Goal: Navigation & Orientation: Find specific page/section

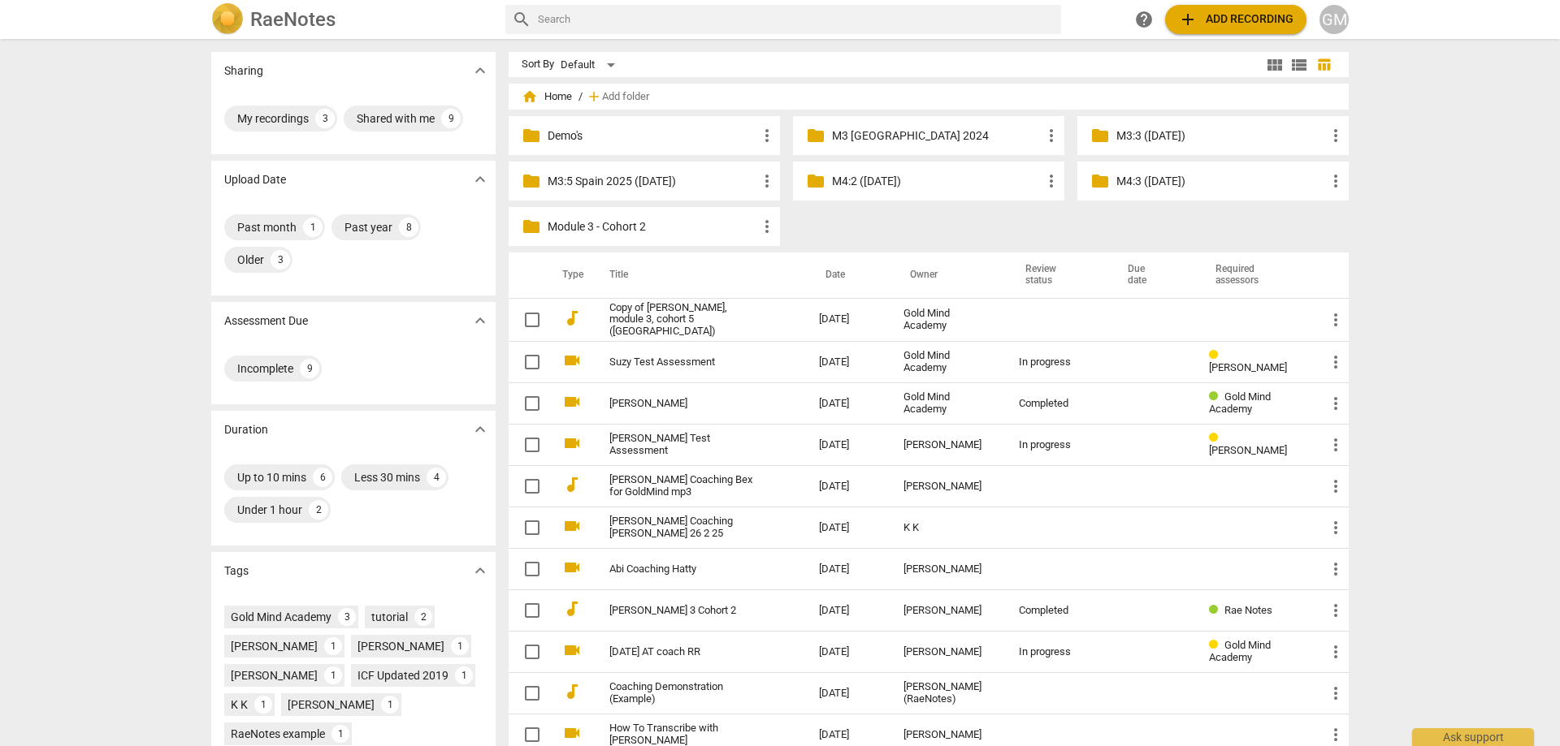
click at [158, 328] on div "Sharing expand_more My recordings 3 Shared with me 9 Upload Date expand_more Pa…" at bounding box center [780, 394] width 1560 height 706
click at [634, 172] on div "folder M3:5 Spain 2025 ([DATE]) more_vert" at bounding box center [643, 181] width 271 height 39
click at [643, 184] on p "M3:5 Spain 2025 ([DATE])" at bounding box center [652, 181] width 210 height 17
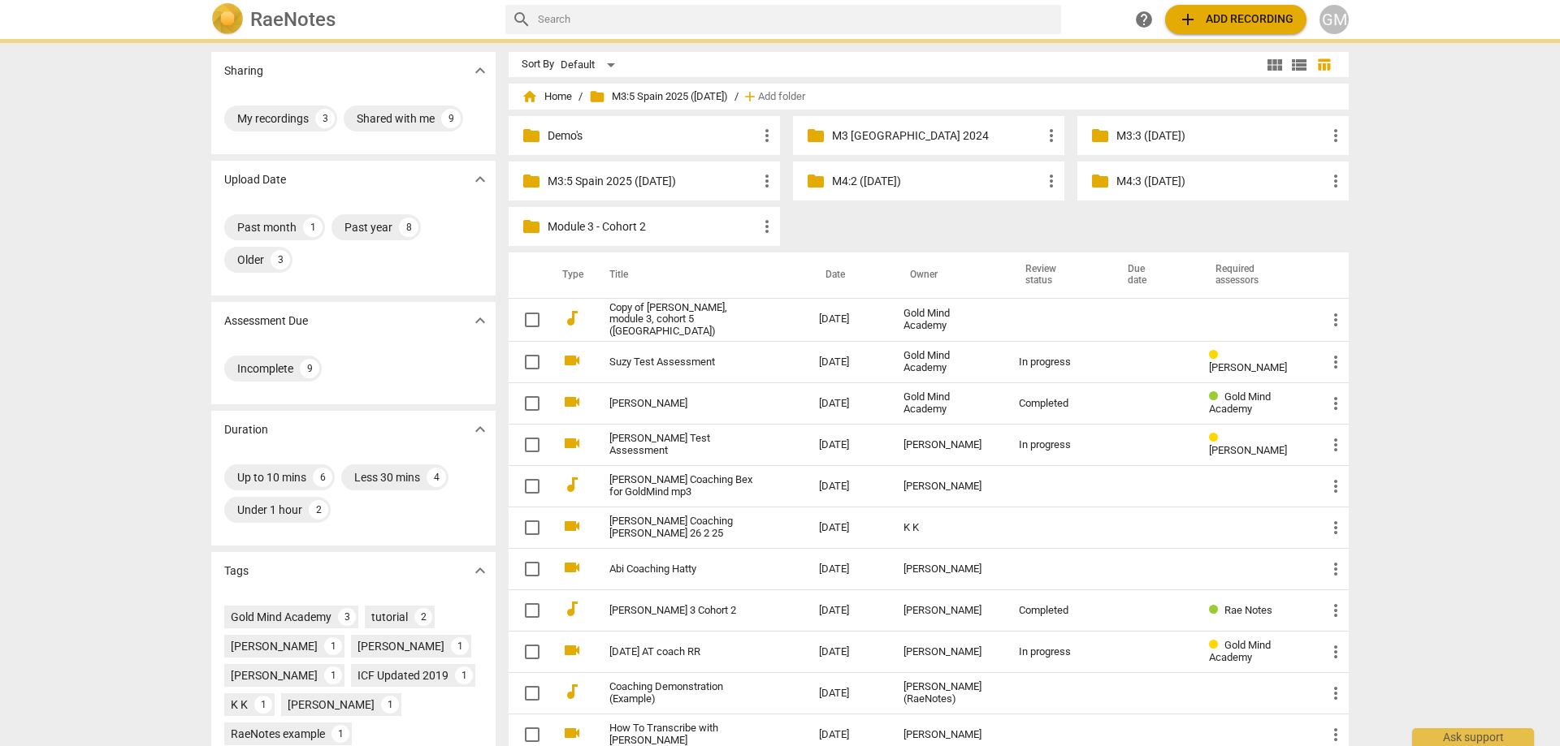
click at [643, 184] on p "M3:5 Spain 2025 ([DATE])" at bounding box center [652, 181] width 210 height 17
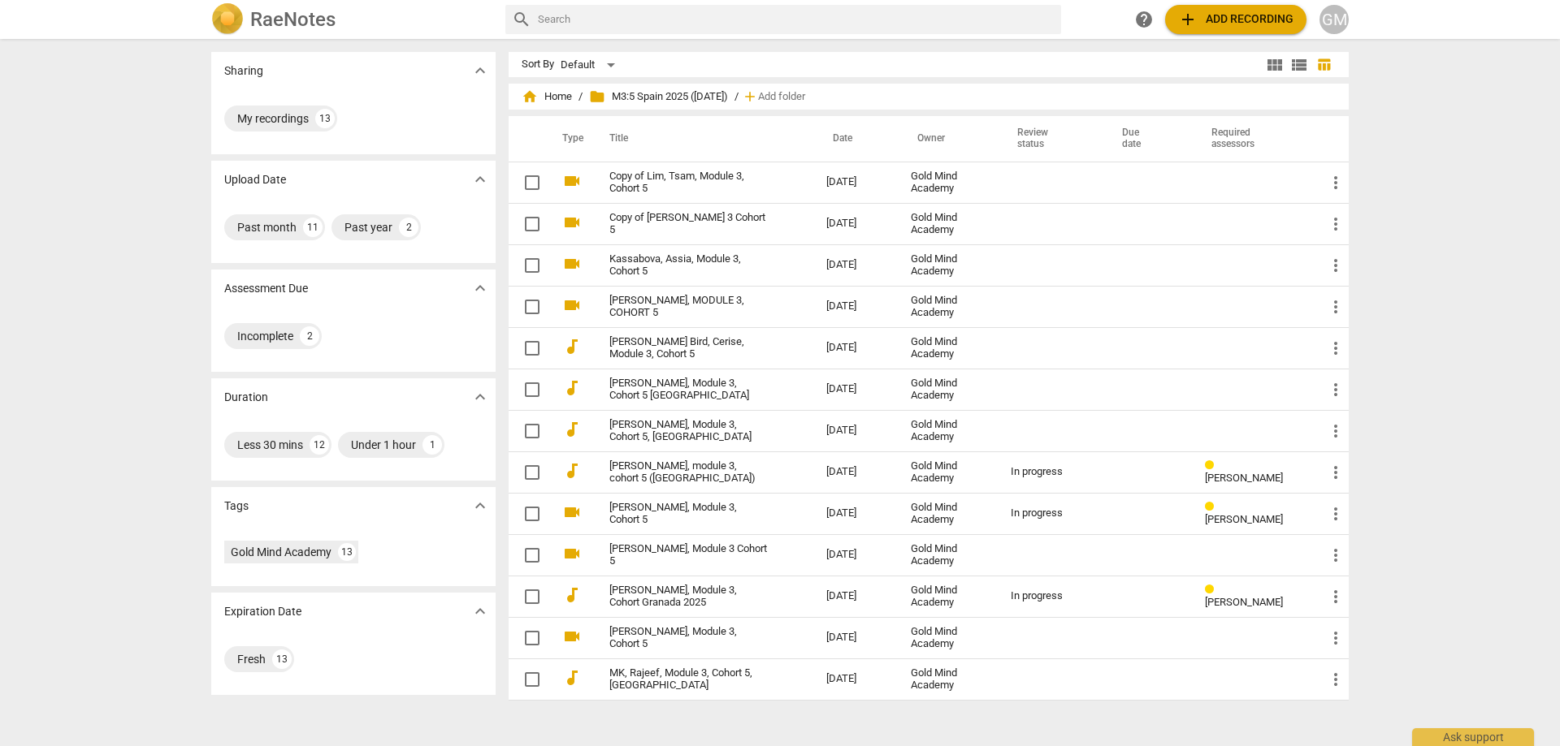
click at [149, 278] on div "Sharing expand_more My recordings 13 Upload Date expand_more Past month 11 Past…" at bounding box center [780, 394] width 1560 height 706
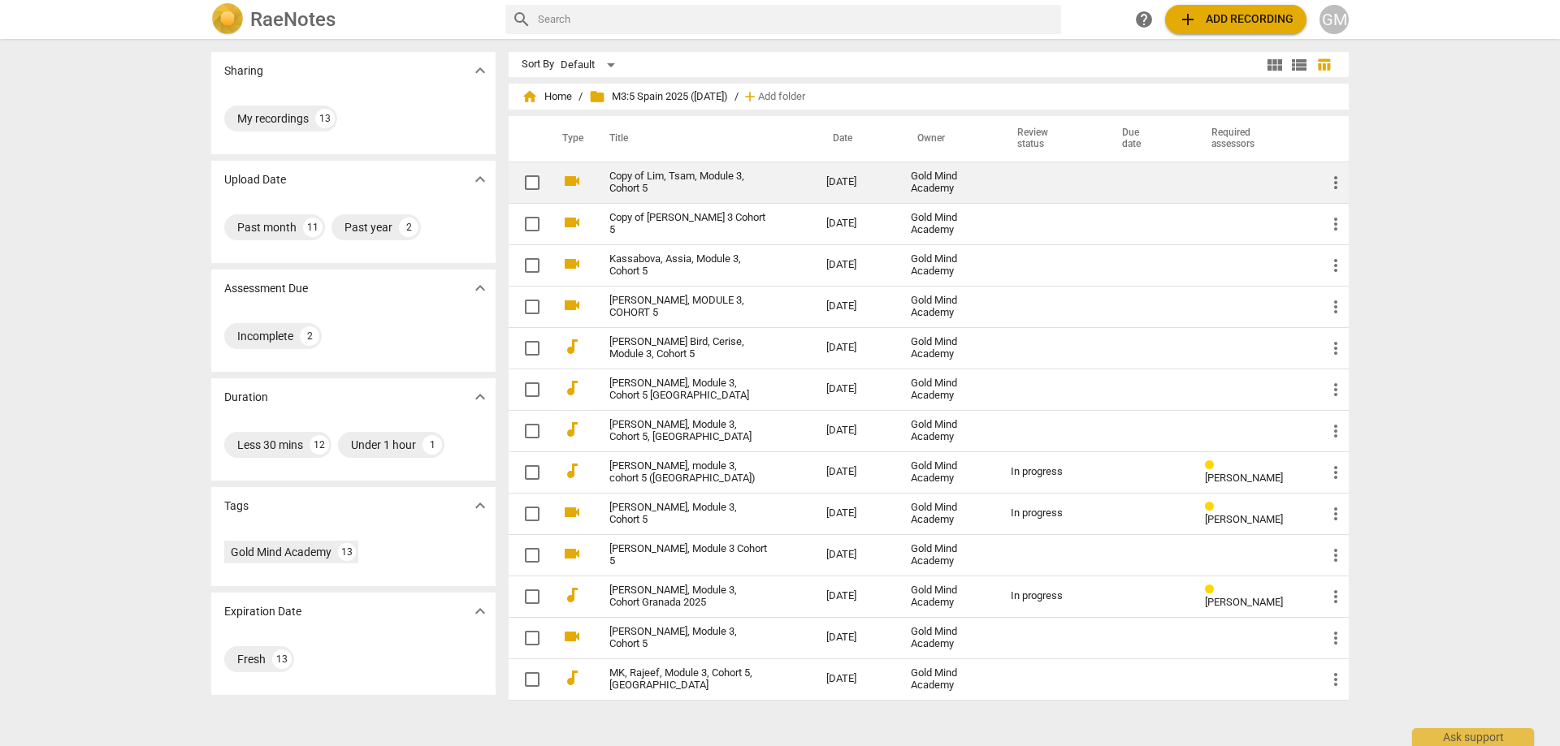
click at [726, 184] on link "Copy of Lim, Tsam, Module 3, Cohort 5" at bounding box center [688, 183] width 158 height 24
click at [690, 188] on link "Copy of Lim, Tsam, Module 3, Cohort 5" at bounding box center [688, 183] width 158 height 24
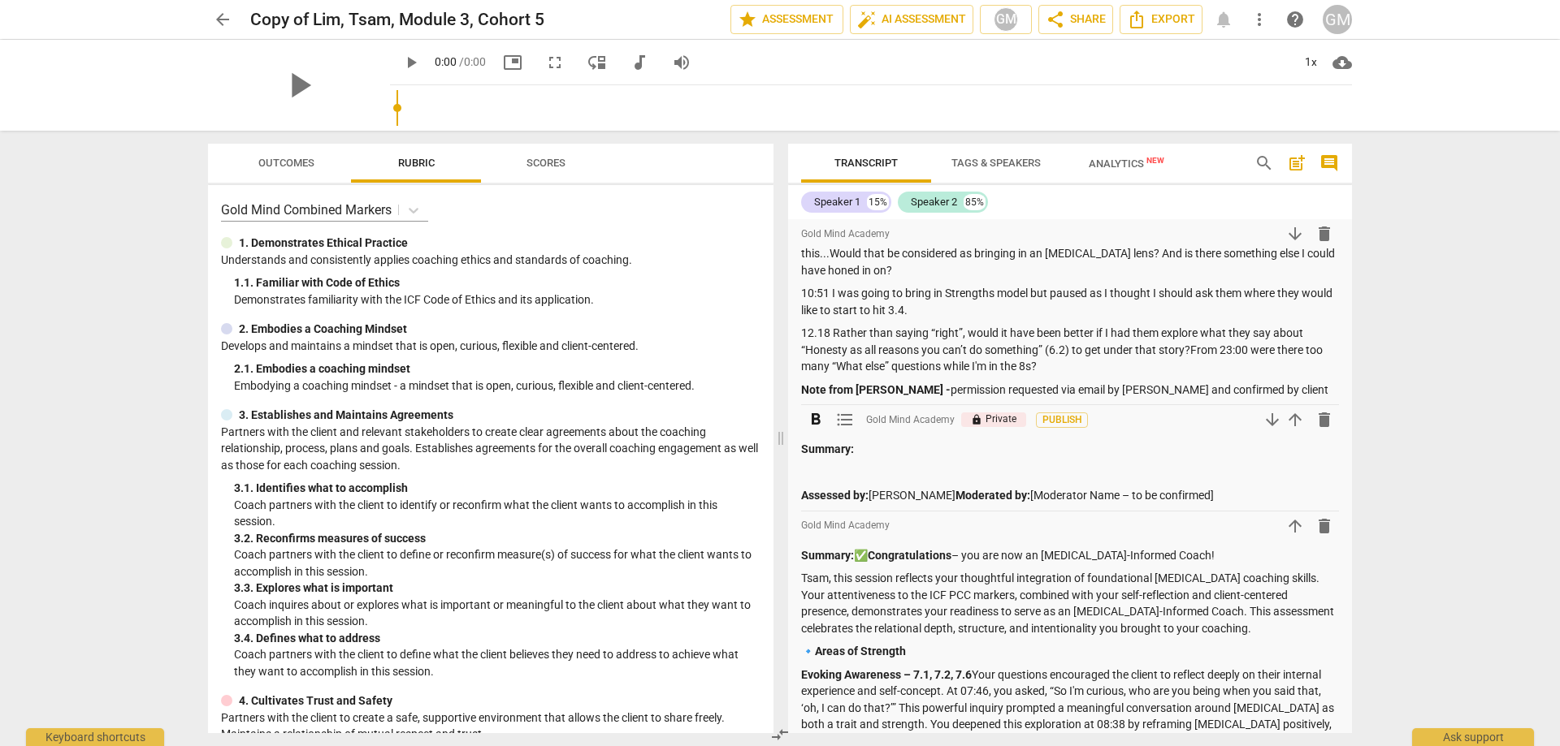
scroll to position [325, 0]
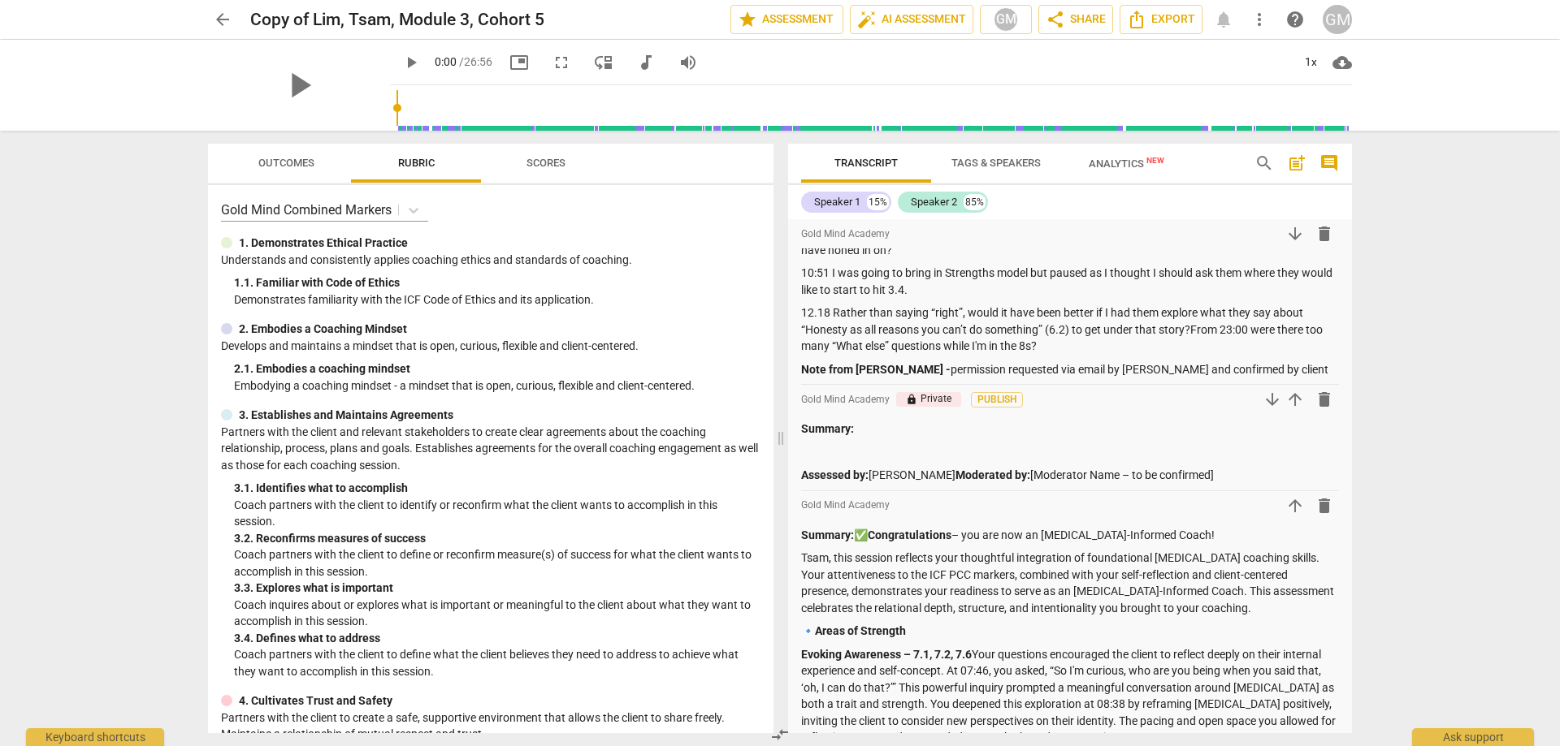
click at [219, 15] on span "arrow_back" at bounding box center [222, 19] width 19 height 19
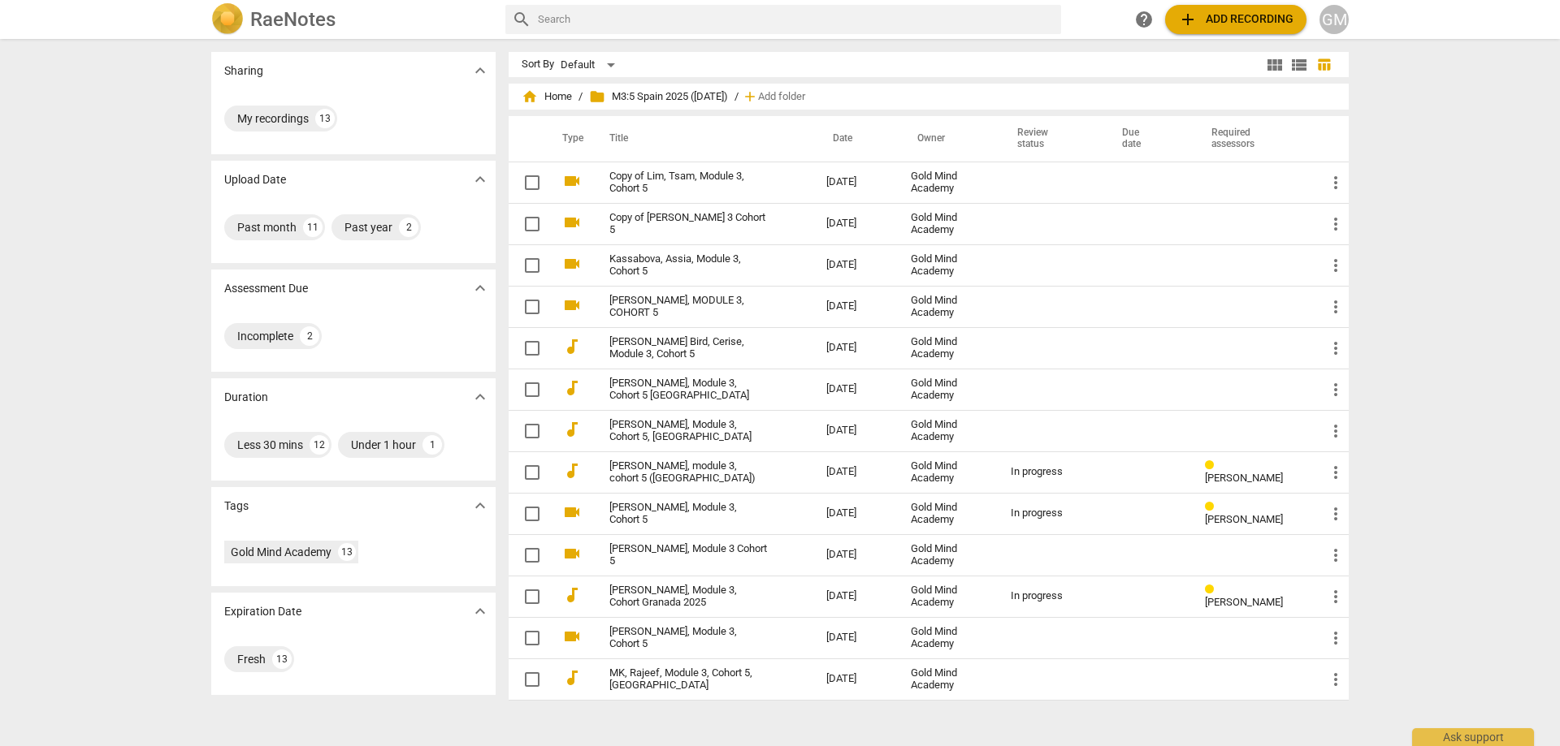
click at [150, 233] on div "Sharing expand_more My recordings 13 Upload Date expand_more Past month 11 Past…" at bounding box center [780, 394] width 1560 height 706
click at [151, 221] on div "Sharing expand_more My recordings 13 Upload Date expand_more Past month 11 Past…" at bounding box center [780, 394] width 1560 height 706
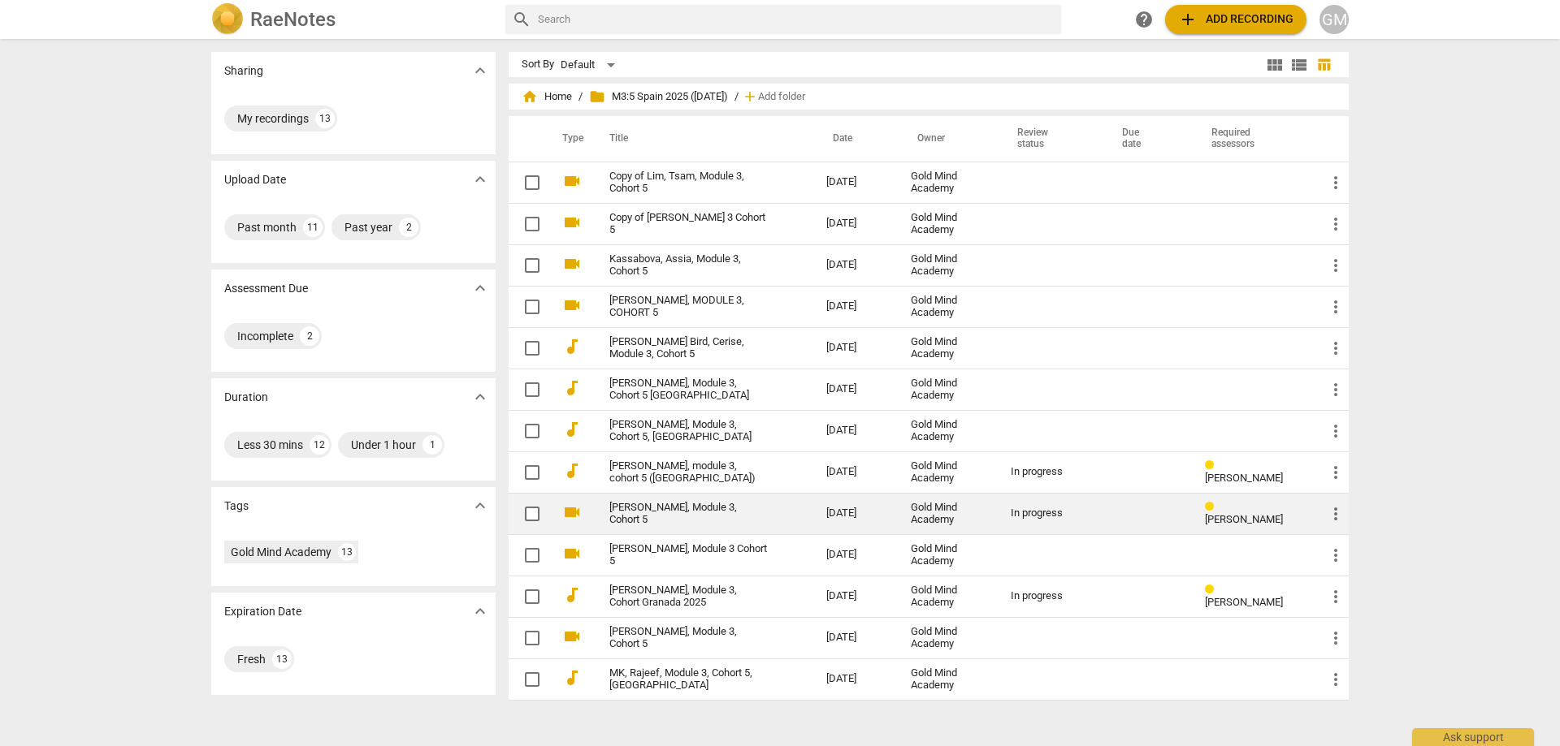
click at [677, 512] on link "[PERSON_NAME], Module 3, Cohort 5" at bounding box center [688, 514] width 158 height 24
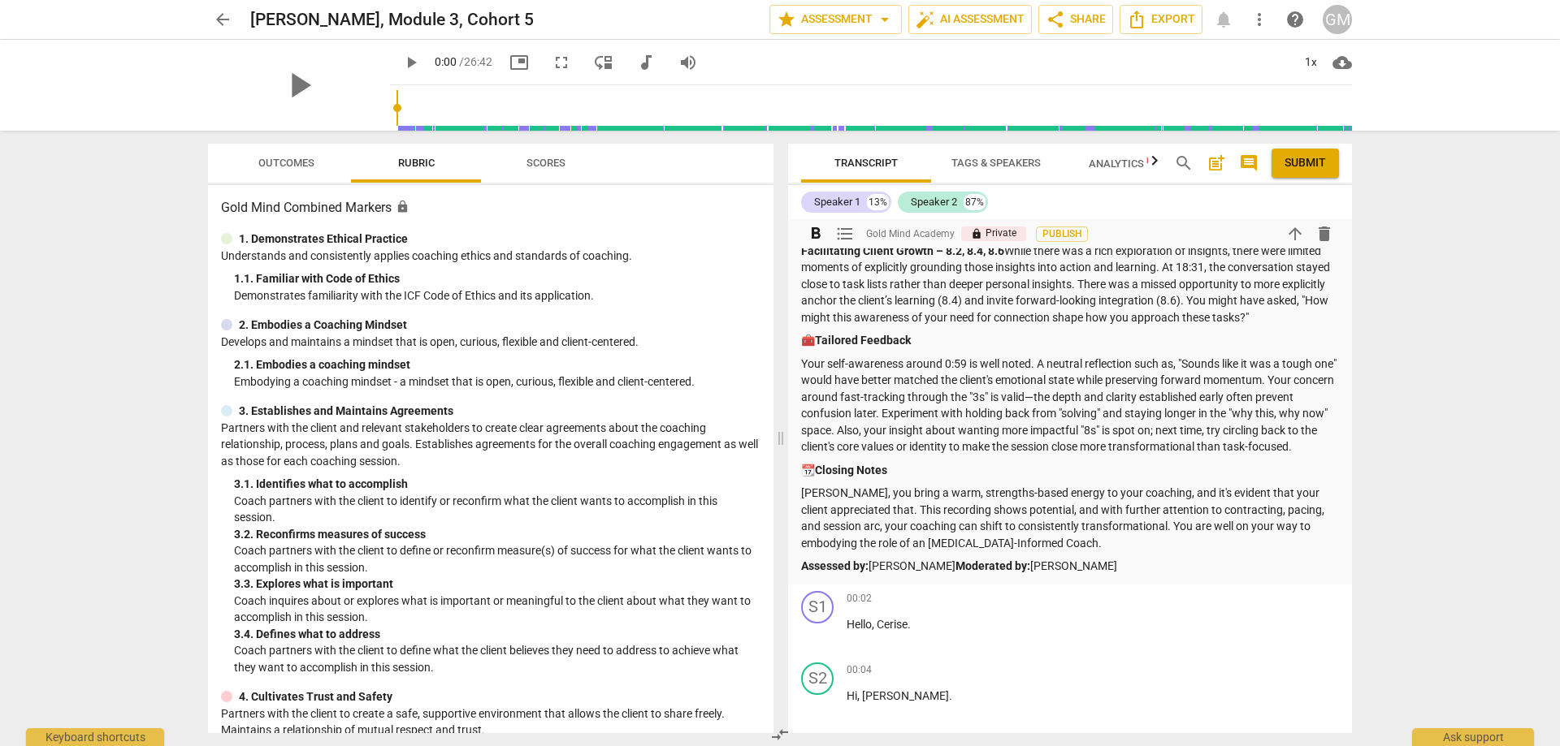
scroll to position [1543, 0]
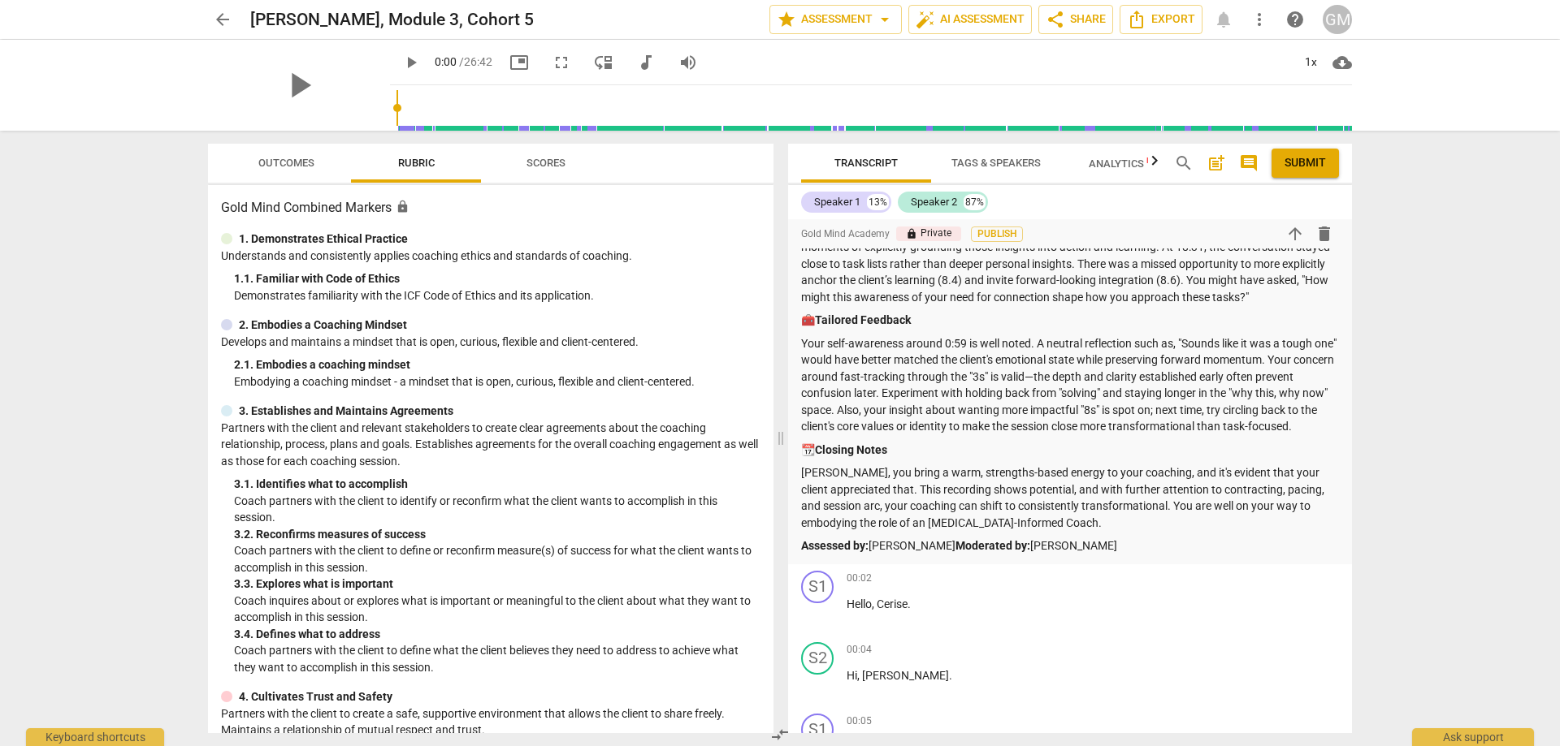
click at [234, 18] on span "arrow_back" at bounding box center [222, 19] width 29 height 19
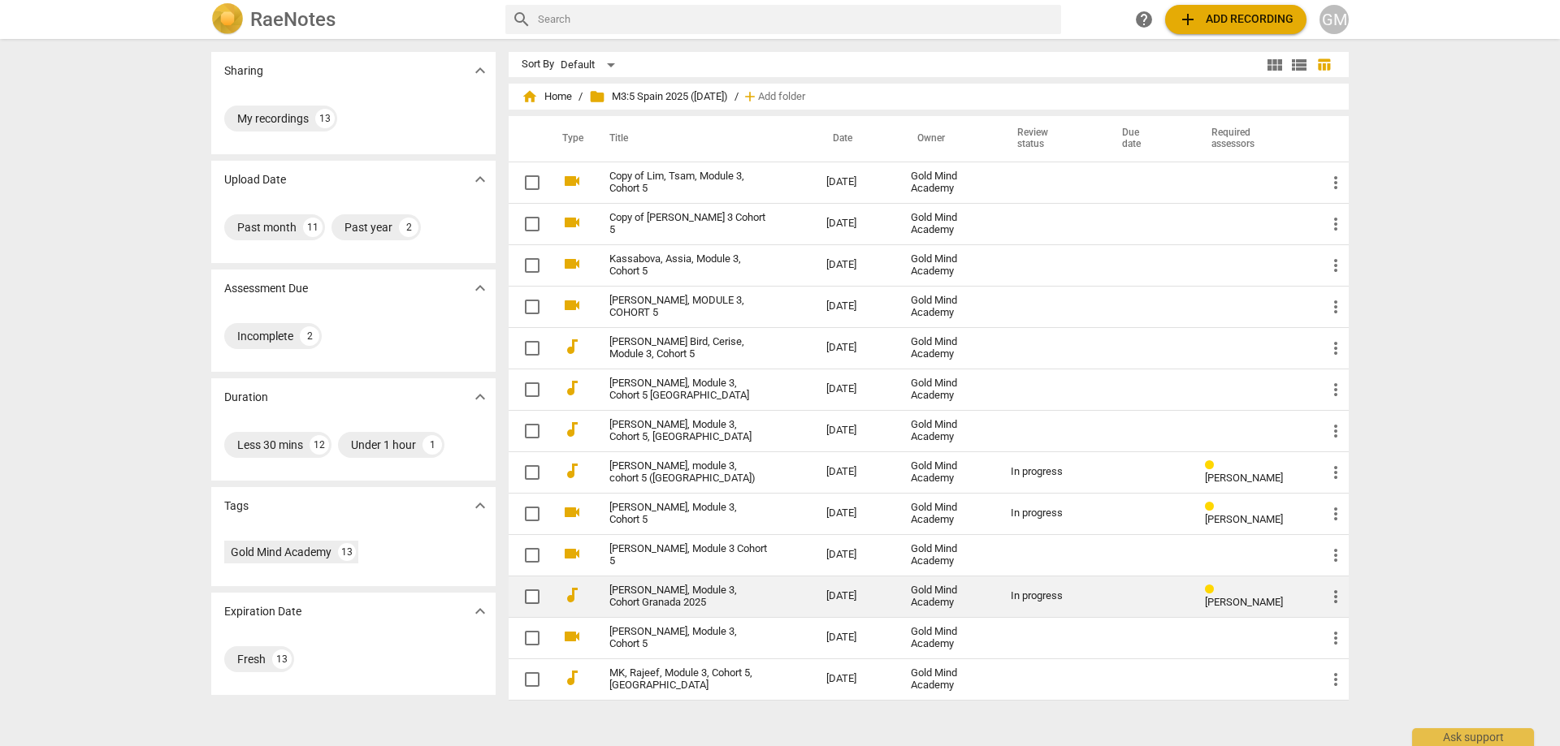
click at [677, 596] on link "[PERSON_NAME], Module 3, Cohort Granada 2025" at bounding box center [688, 597] width 158 height 24
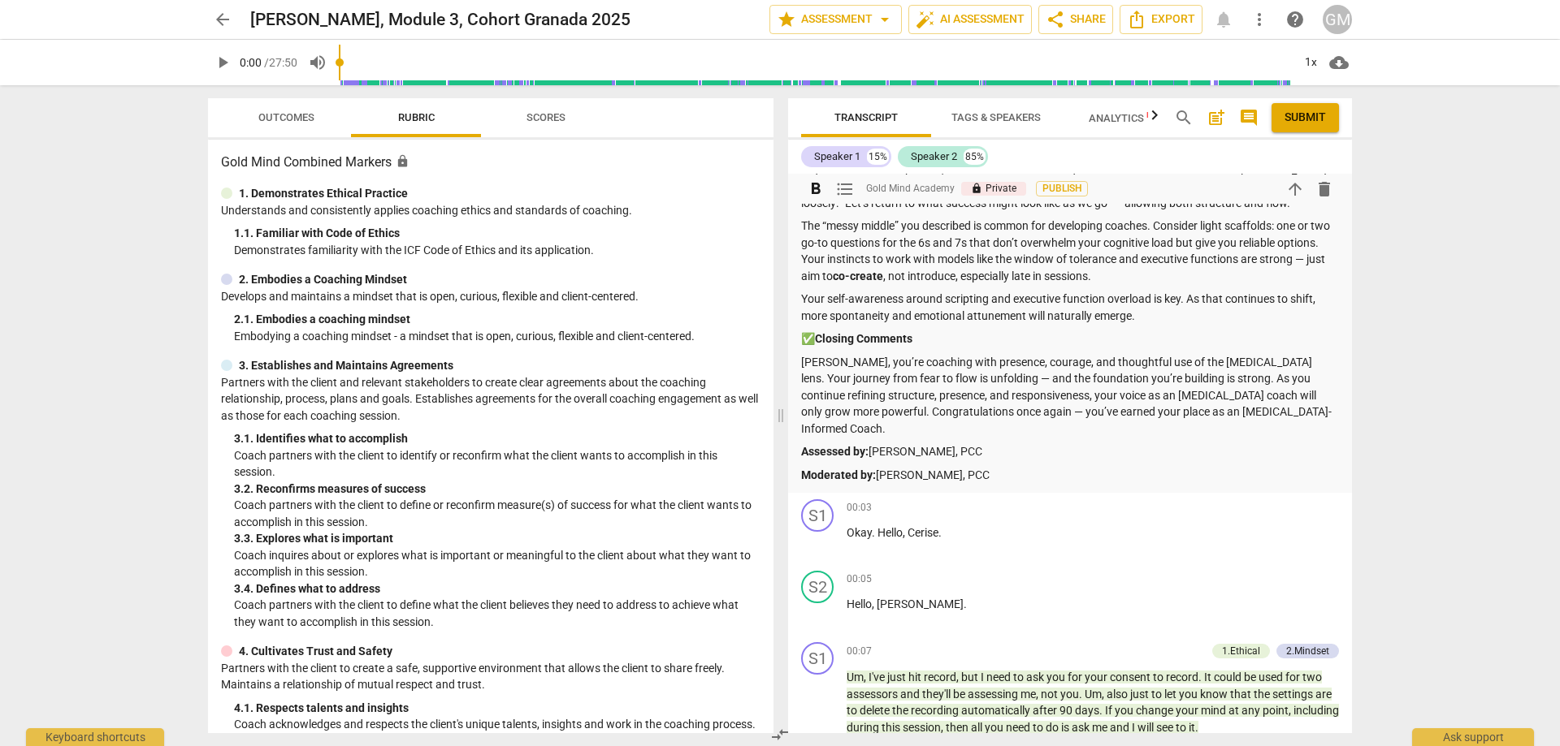
scroll to position [2031, 0]
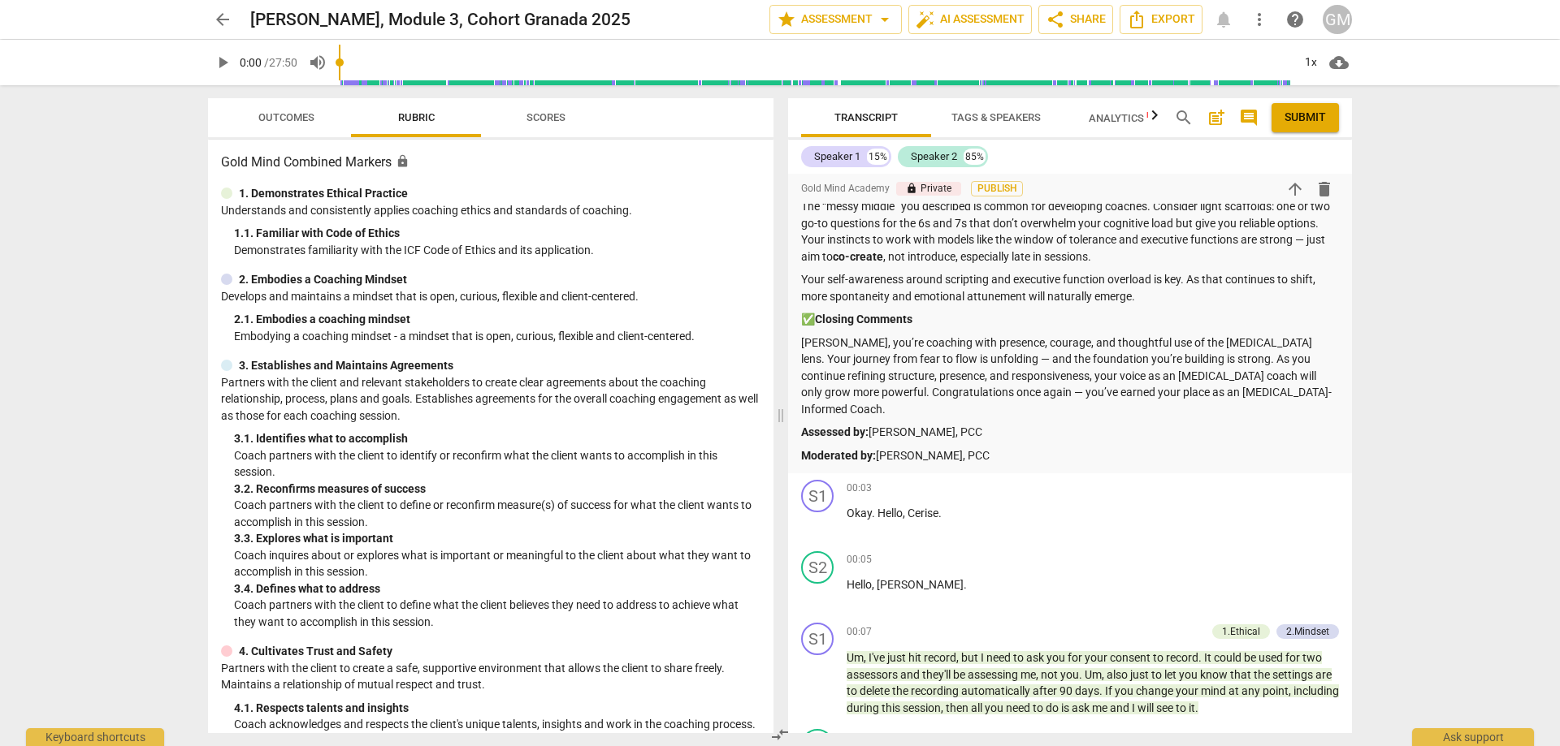
click at [233, 21] on span "arrow_back" at bounding box center [222, 19] width 29 height 19
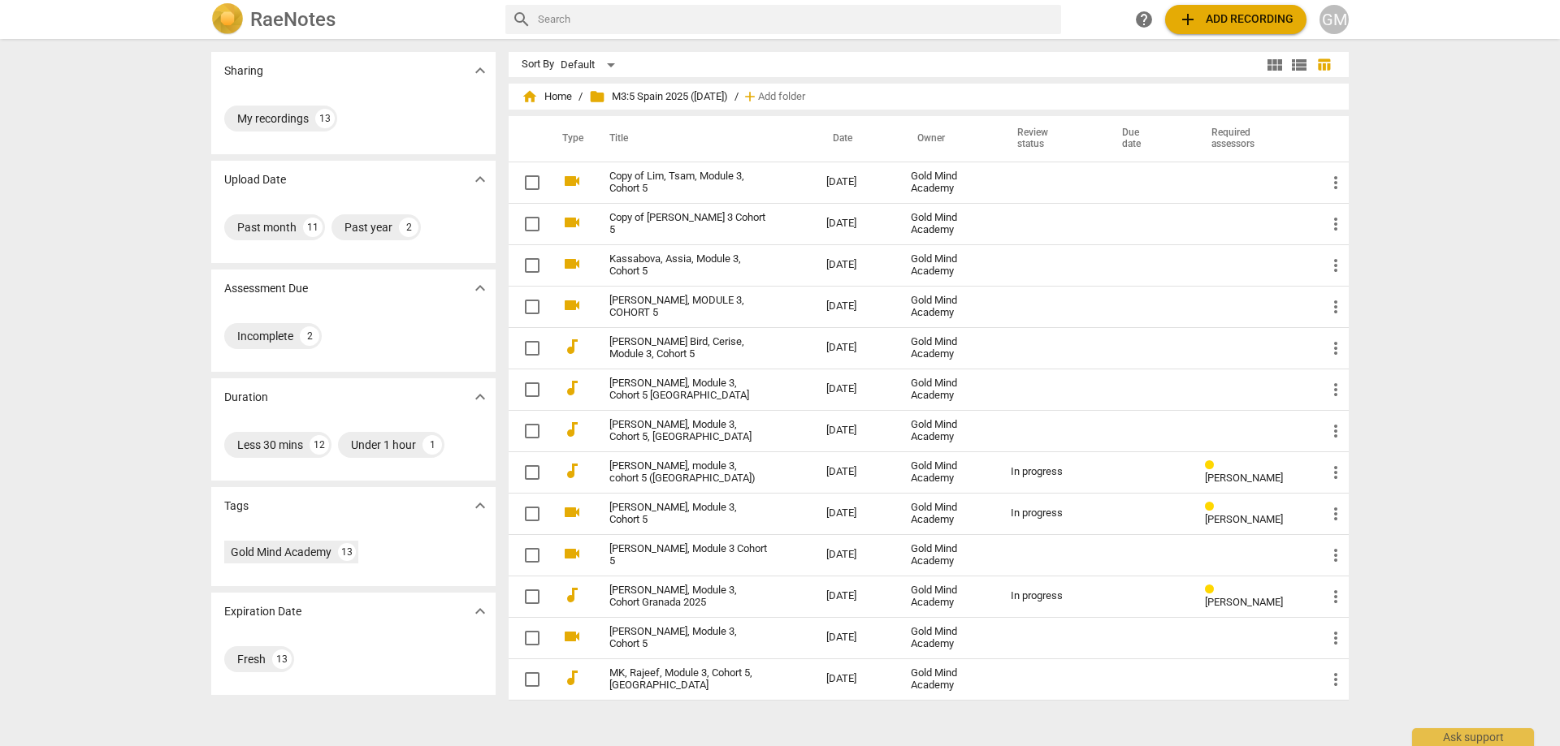
click at [132, 374] on div "Sharing expand_more My recordings 13 Upload Date expand_more Past month 11 Past…" at bounding box center [780, 394] width 1560 height 706
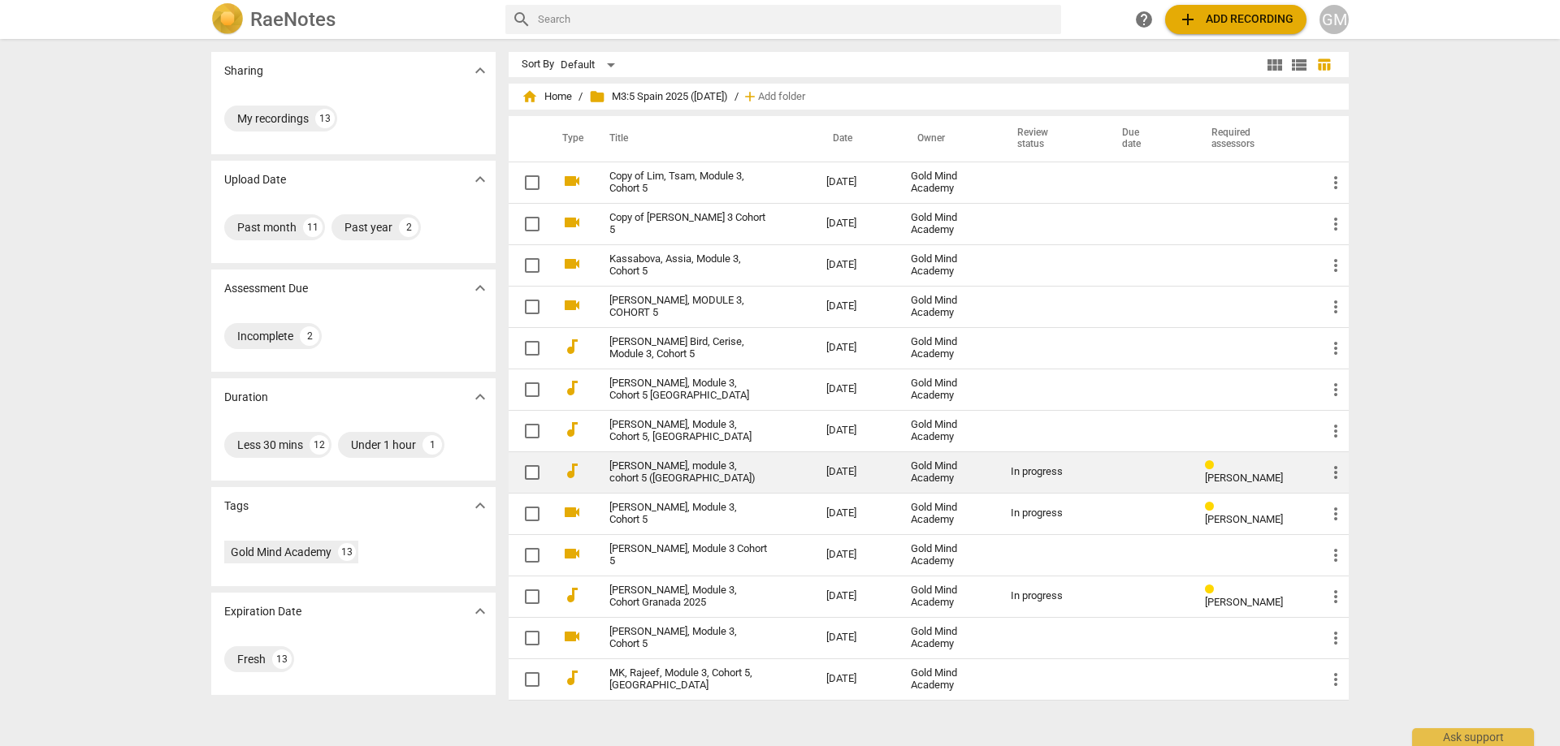
click at [681, 469] on link "[PERSON_NAME], module 3, cohort 5 ([GEOGRAPHIC_DATA])" at bounding box center [688, 473] width 158 height 24
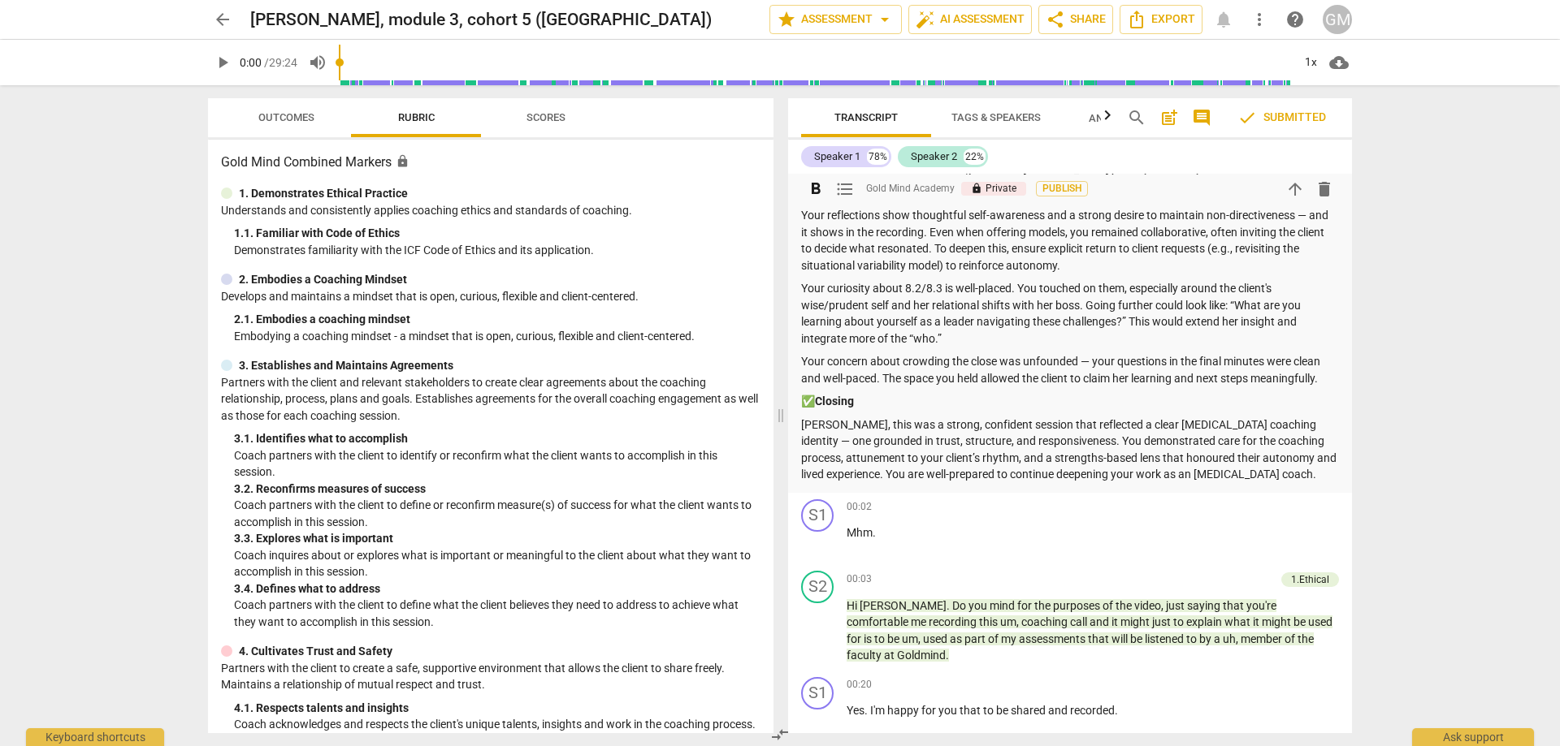
scroll to position [1056, 0]
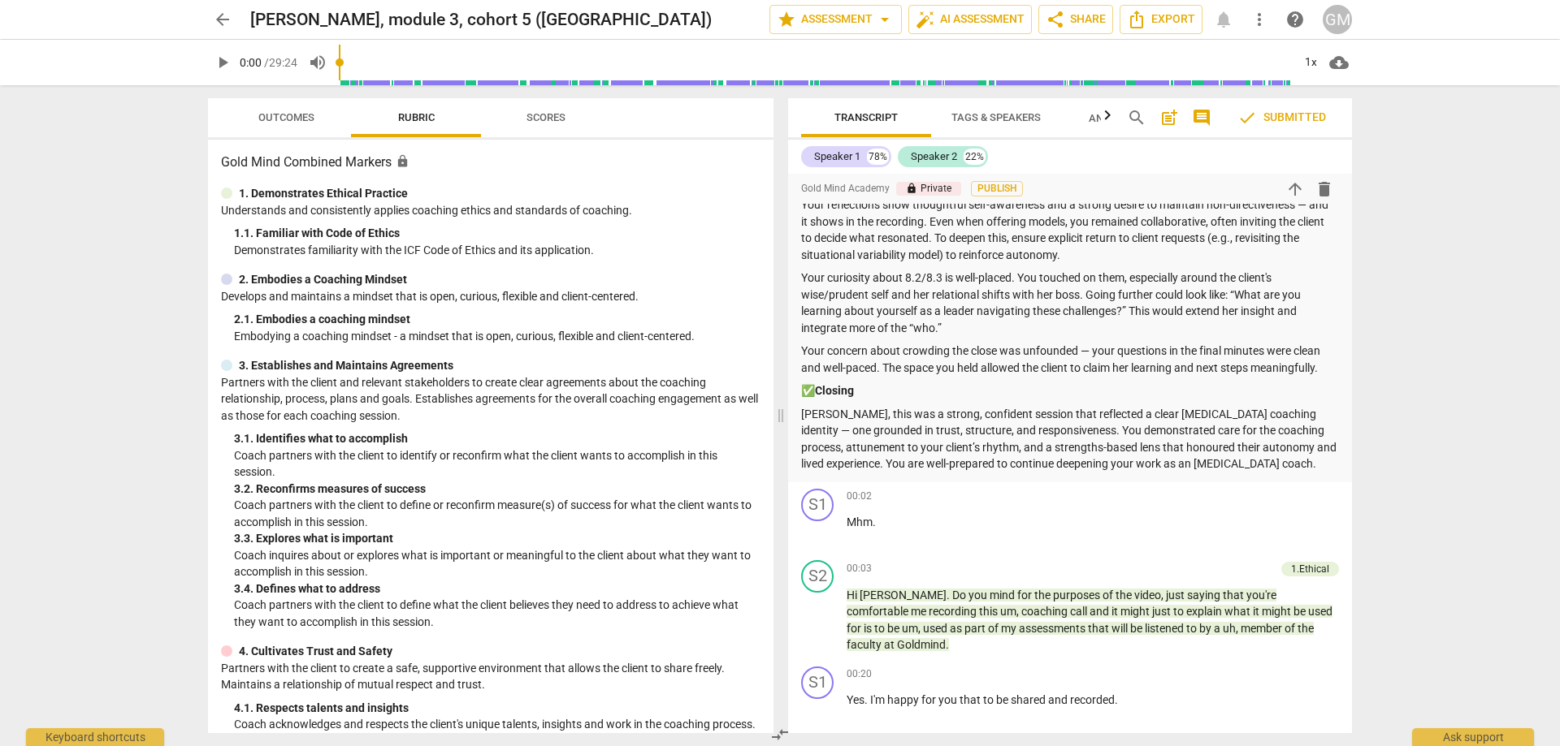
click at [224, 22] on span "arrow_back" at bounding box center [222, 19] width 19 height 19
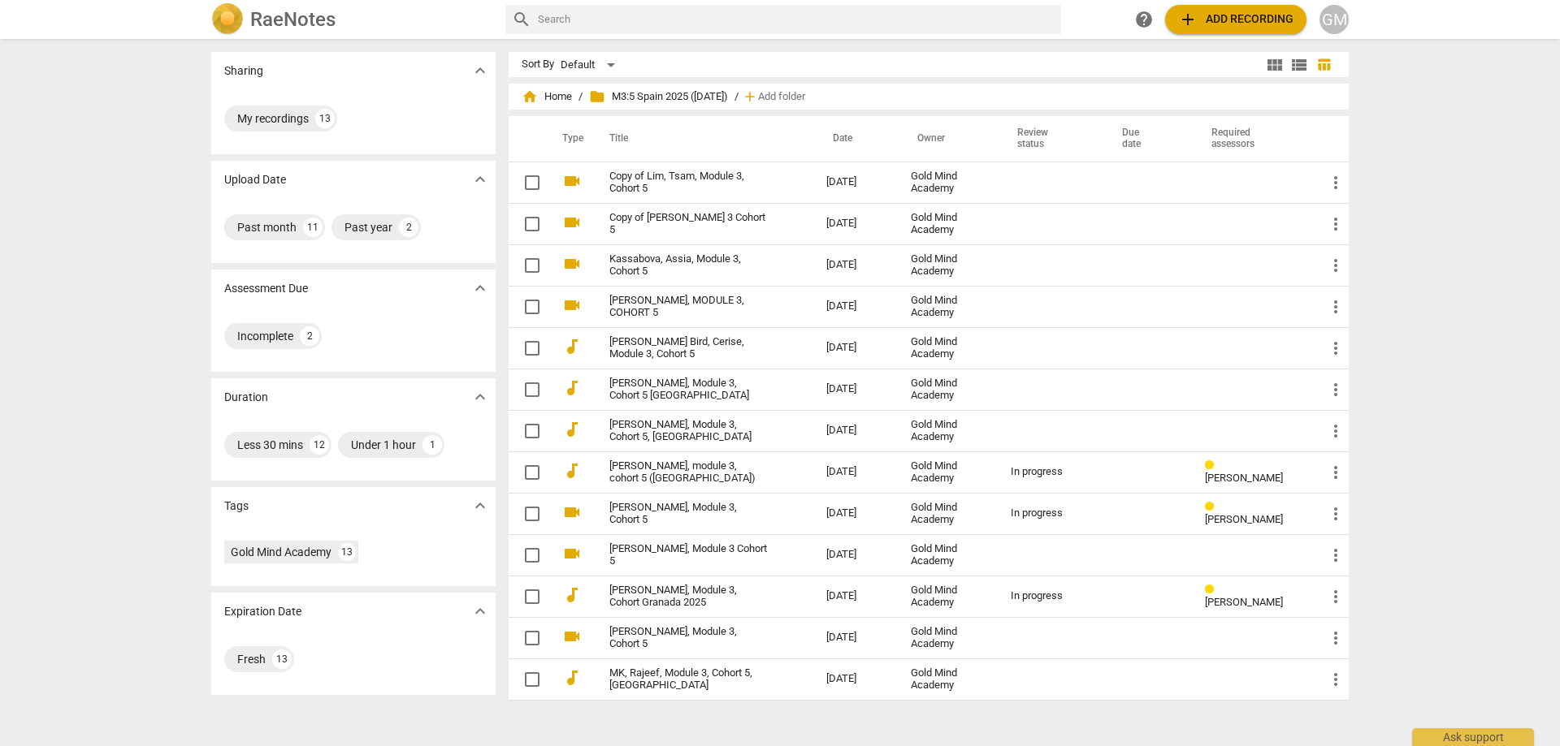
click at [123, 244] on div "Sharing expand_more My recordings 13 Upload Date expand_more Past month 11 Past…" at bounding box center [780, 394] width 1560 height 706
click at [131, 218] on div "Sharing expand_more My recordings 13 Upload Date expand_more Past month 11 Past…" at bounding box center [780, 394] width 1560 height 706
click at [141, 386] on div "Sharing expand_more My recordings 13 Upload Date expand_more Past month 11 Past…" at bounding box center [780, 394] width 1560 height 706
click at [138, 371] on div "Sharing expand_more My recordings 13 Upload Date expand_more Past month 11 Past…" at bounding box center [780, 394] width 1560 height 706
click at [102, 377] on div "Sharing expand_more My recordings 13 Upload Date expand_more Past month 11 Past…" at bounding box center [780, 394] width 1560 height 706
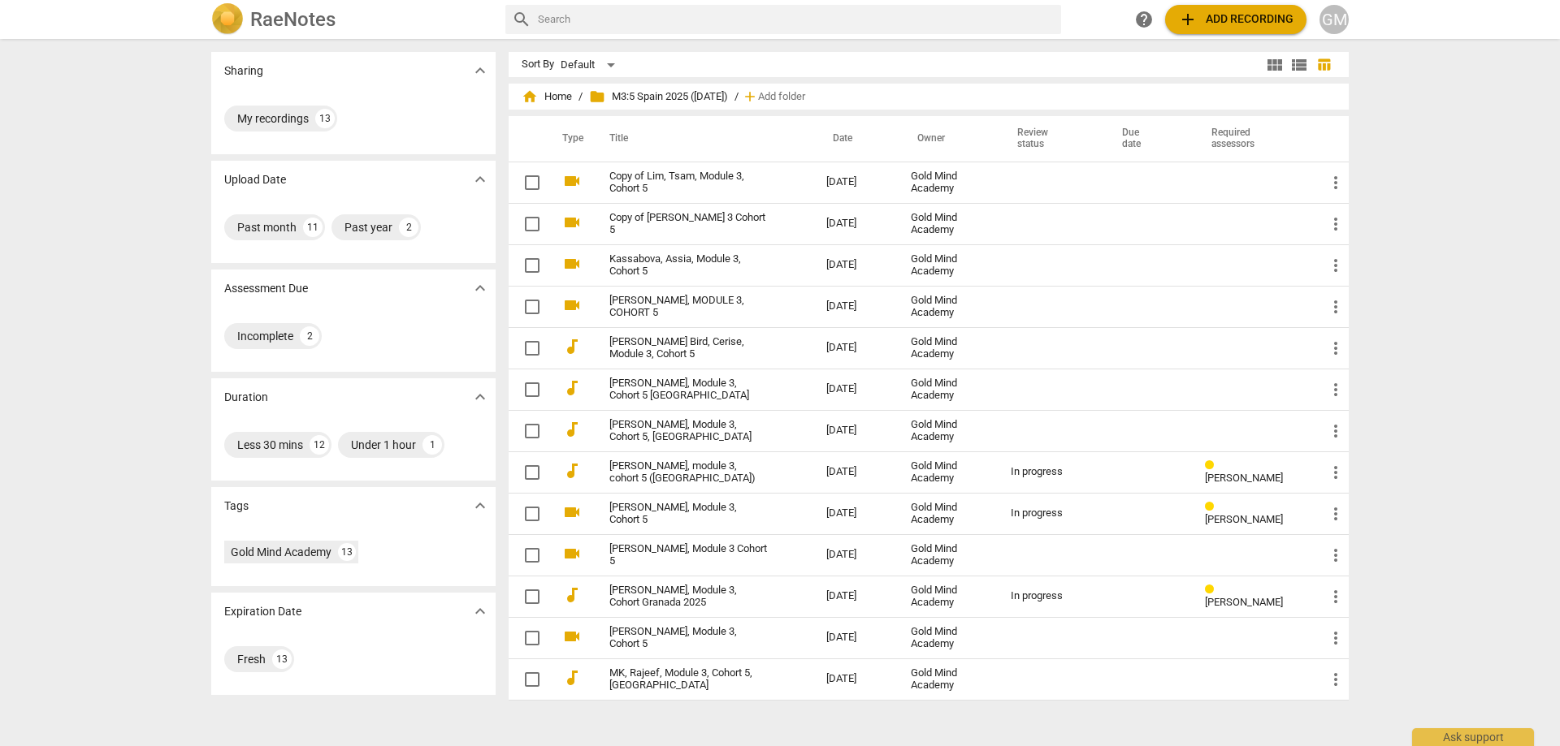
click at [116, 352] on div "Sharing expand_more My recordings 13 Upload Date expand_more Past month 11 Past…" at bounding box center [780, 394] width 1560 height 706
drag, startPoint x: 141, startPoint y: 152, endPoint x: 173, endPoint y: 104, distance: 57.4
click at [141, 152] on div "Sharing expand_more My recordings 13 Upload Date expand_more Past month 11 Past…" at bounding box center [780, 394] width 1560 height 706
click at [309, 16] on h2 "RaeNotes" at bounding box center [292, 19] width 85 height 23
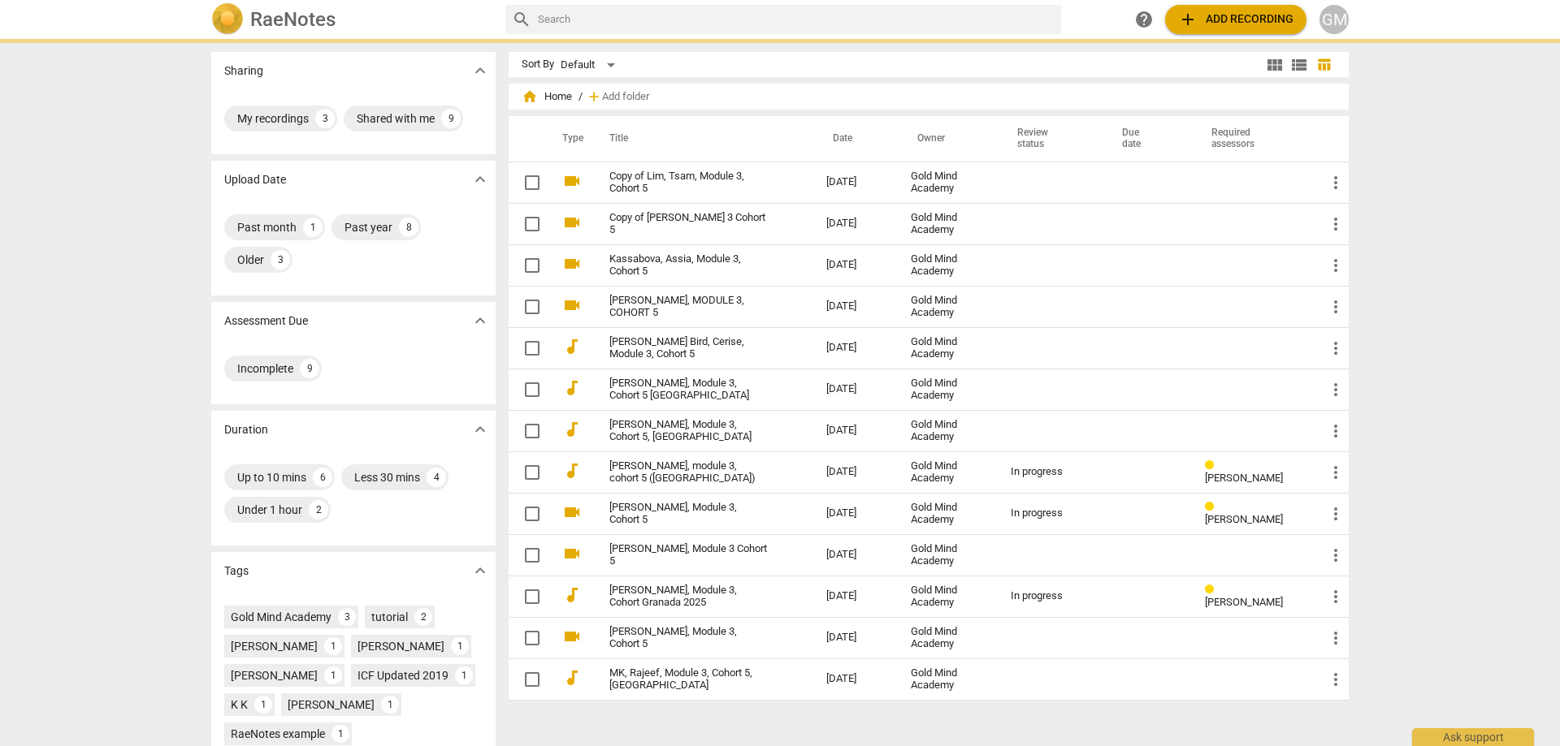
click at [135, 218] on div "Sharing expand_more My recordings 3 Shared with me 9 Upload Date expand_more Pa…" at bounding box center [780, 394] width 1560 height 706
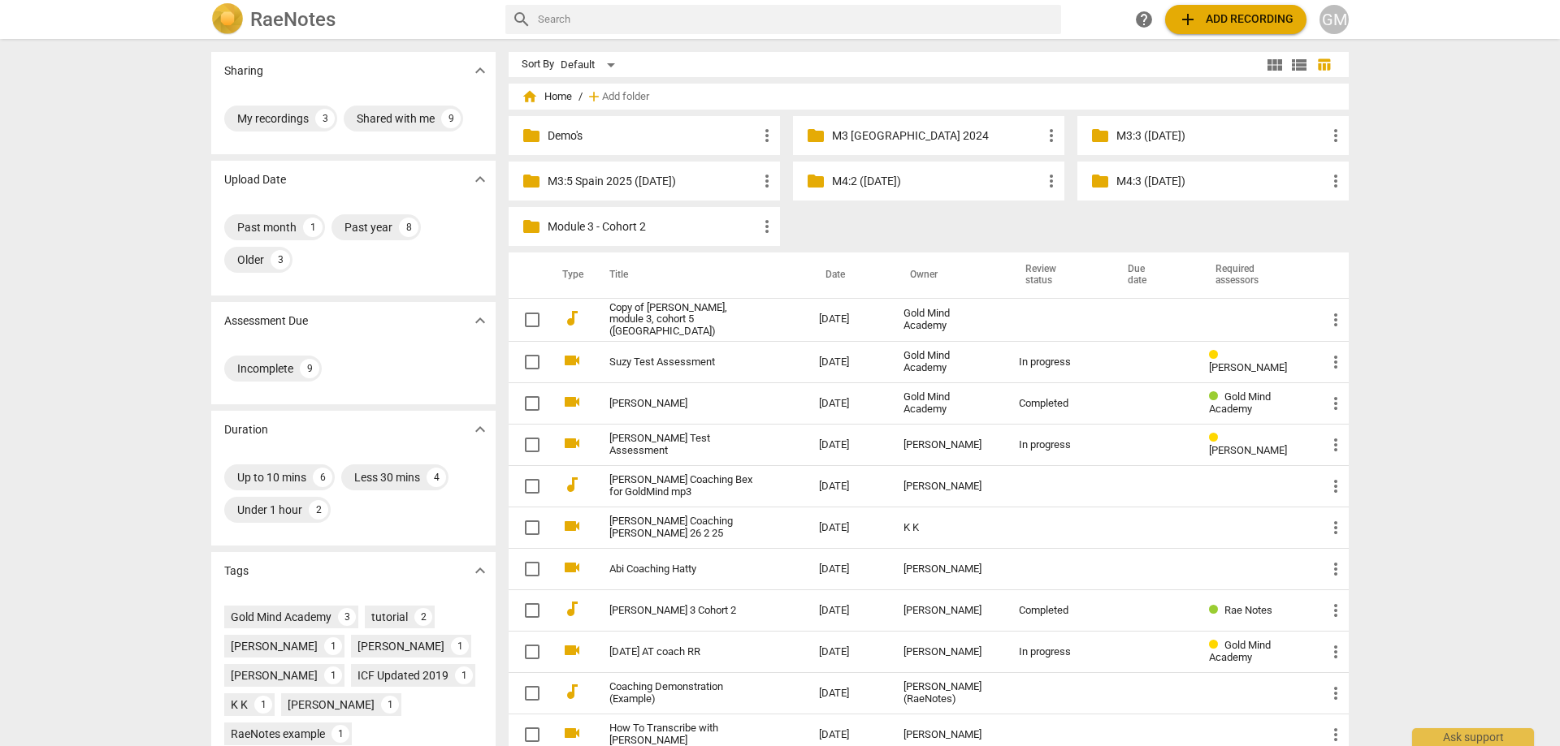
click at [1418, 171] on div "Sharing expand_more My recordings 3 Shared with me 9 Upload Date expand_more Pa…" at bounding box center [780, 394] width 1560 height 706
click at [1227, 188] on p "M4:3 ([DATE])" at bounding box center [1221, 181] width 210 height 17
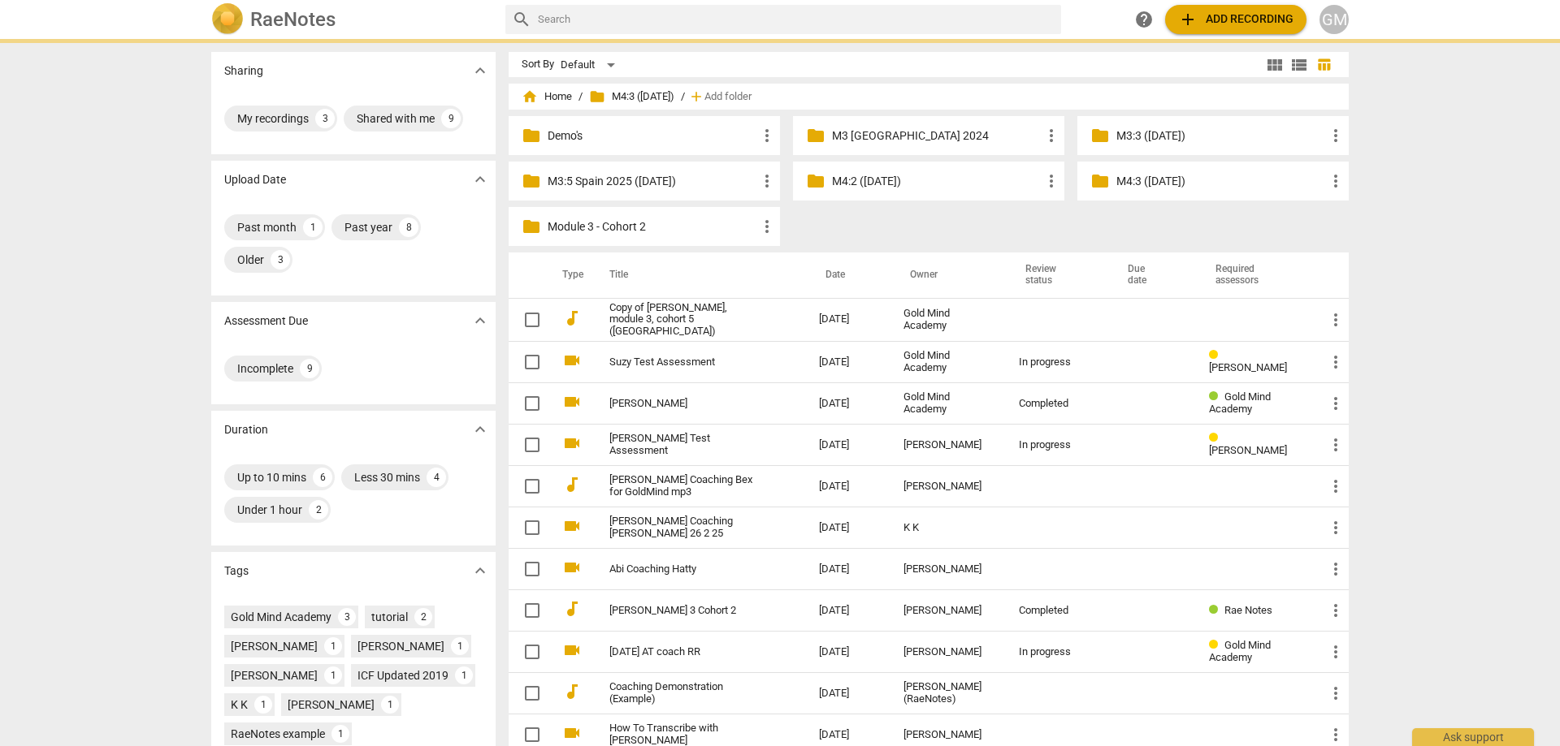
click at [1227, 188] on p "M4:3 ([DATE])" at bounding box center [1221, 181] width 210 height 17
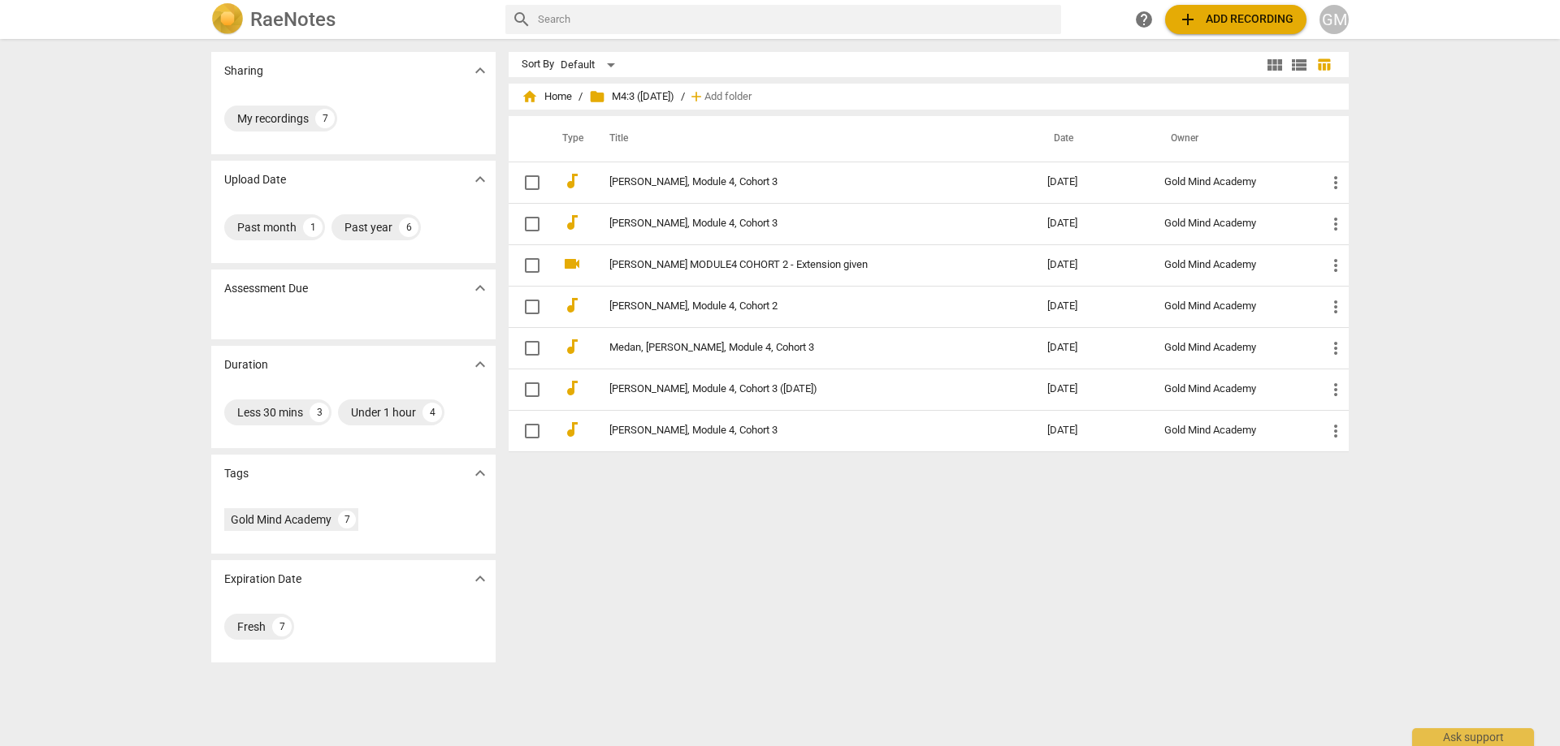
click at [882, 554] on div "Sort By Default view_module view_list table_chart home Home / folder M4:3 ([DAT…" at bounding box center [934, 392] width 853 height 681
click at [154, 301] on div "Sharing expand_more My recordings 7 Upload Date expand_more Past month 1 Past y…" at bounding box center [780, 394] width 1560 height 706
drag, startPoint x: 154, startPoint y: 320, endPoint x: 141, endPoint y: 298, distance: 25.9
click at [154, 320] on div "Sharing expand_more My recordings 7 Upload Date expand_more Past month 1 Past y…" at bounding box center [780, 394] width 1560 height 706
click at [137, 292] on div "Sharing expand_more My recordings 7 Upload Date expand_more Past month 1 Past y…" at bounding box center [780, 394] width 1560 height 706
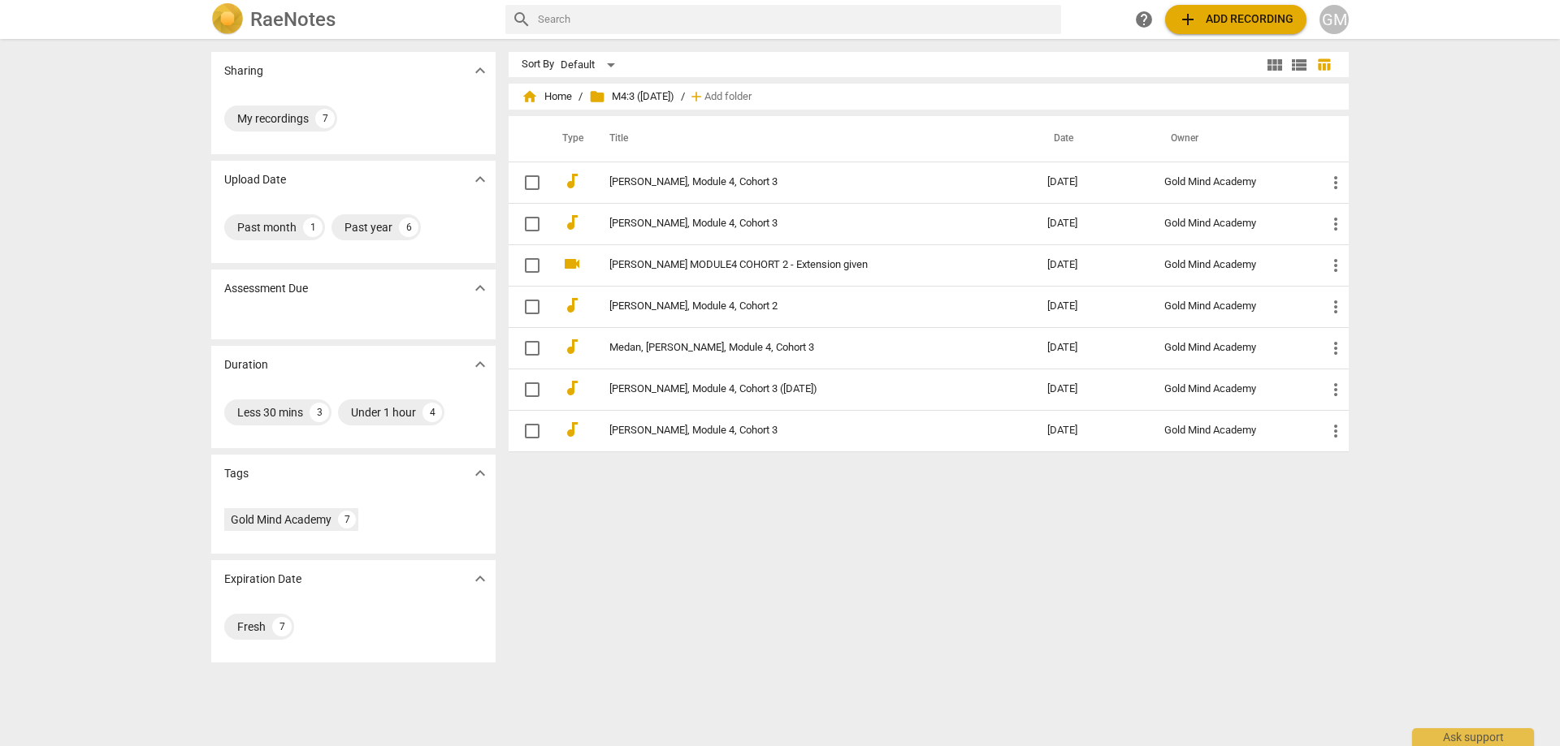
click at [139, 309] on div "Sharing expand_more My recordings 7 Upload Date expand_more Past month 1 Past y…" at bounding box center [780, 394] width 1560 height 706
click at [142, 301] on div "Sharing expand_more My recordings 7 Upload Date expand_more Past month 1 Past y…" at bounding box center [780, 394] width 1560 height 706
